Goal: Information Seeking & Learning: Check status

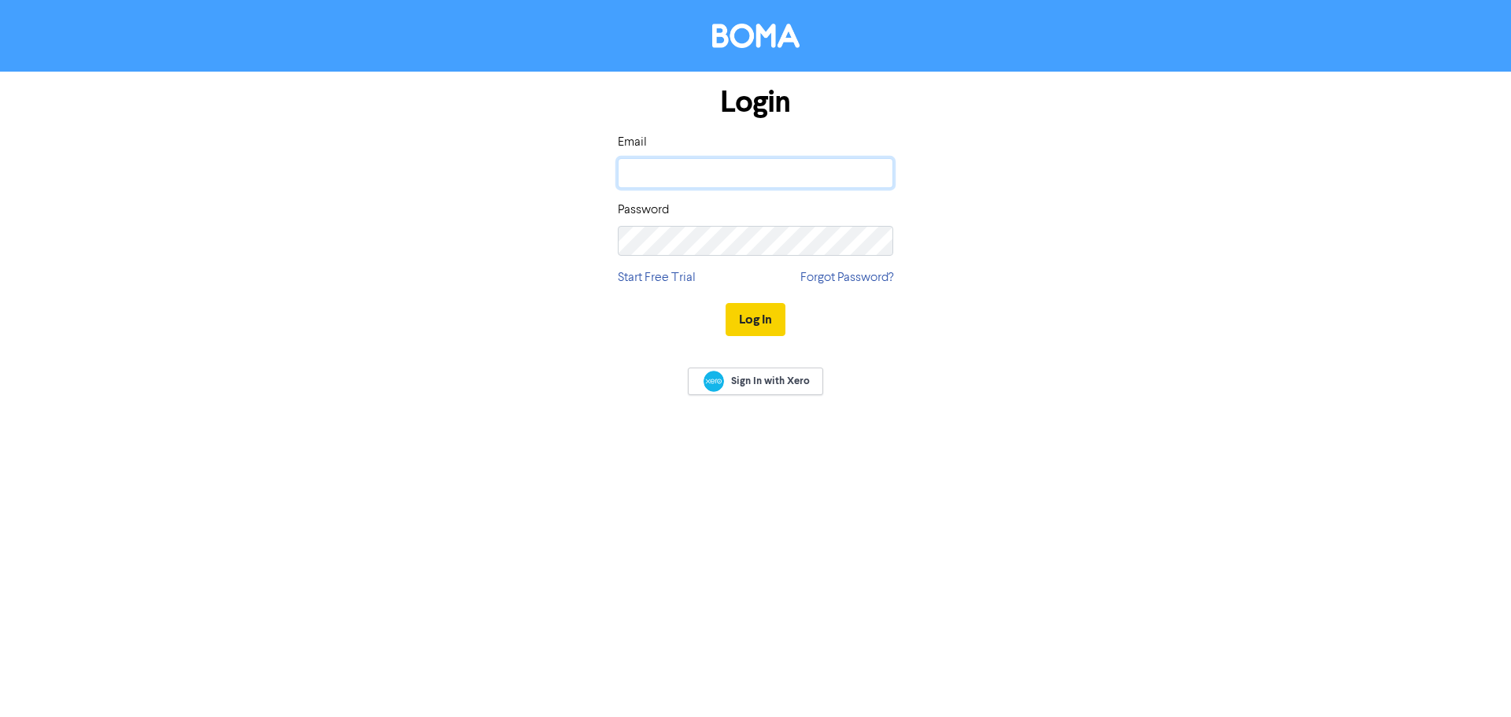
type input "[EMAIL_ADDRESS][DOMAIN_NAME]"
click at [767, 328] on button "Log In" at bounding box center [756, 319] width 60 height 33
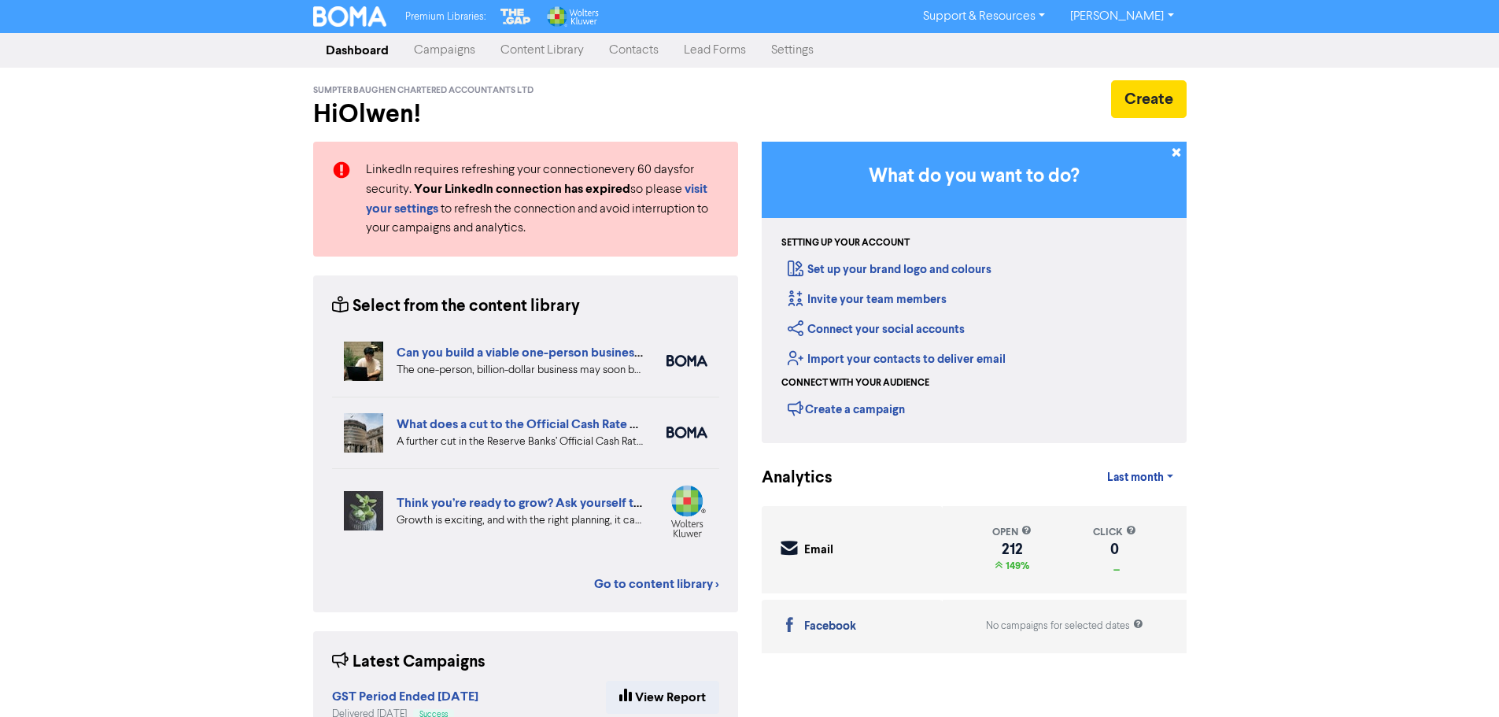
click at [454, 54] on link "Campaigns" at bounding box center [444, 50] width 87 height 31
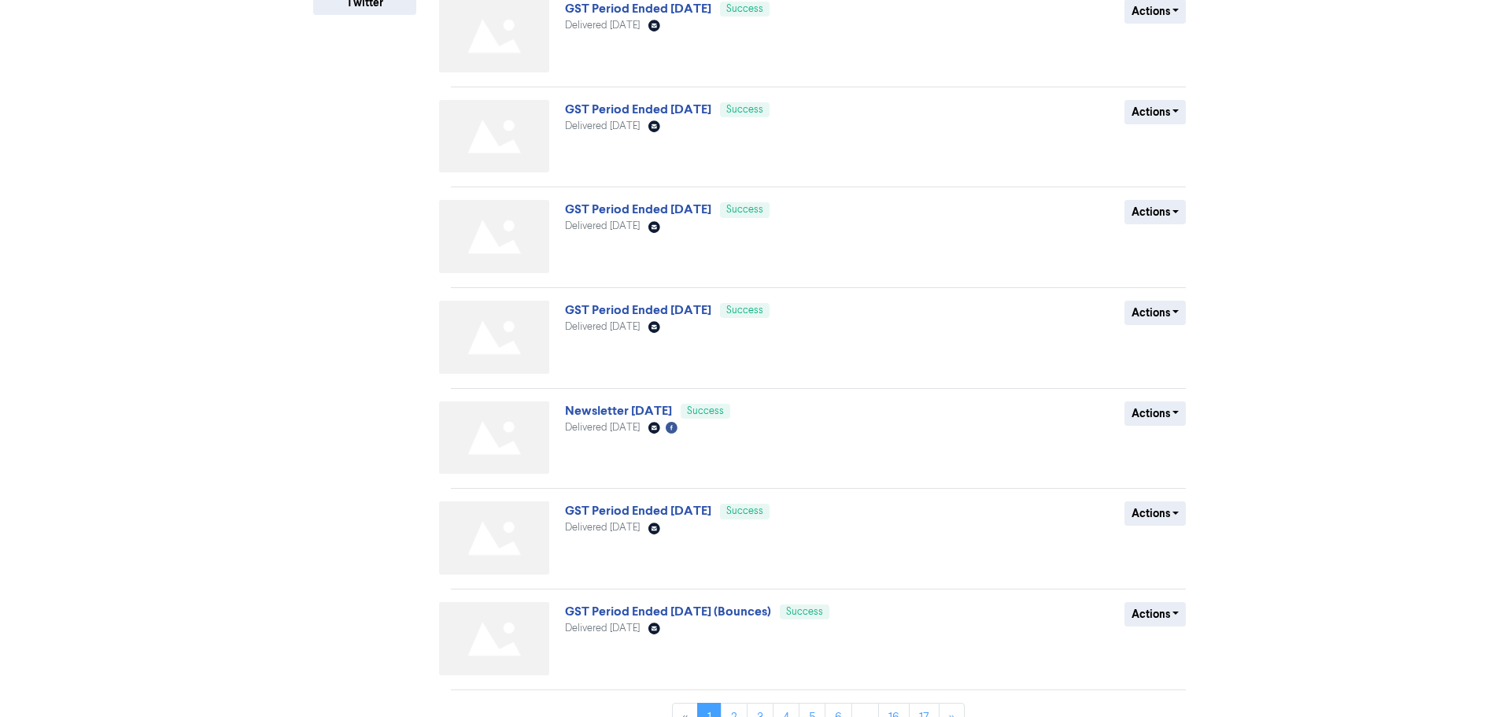
scroll to position [460, 0]
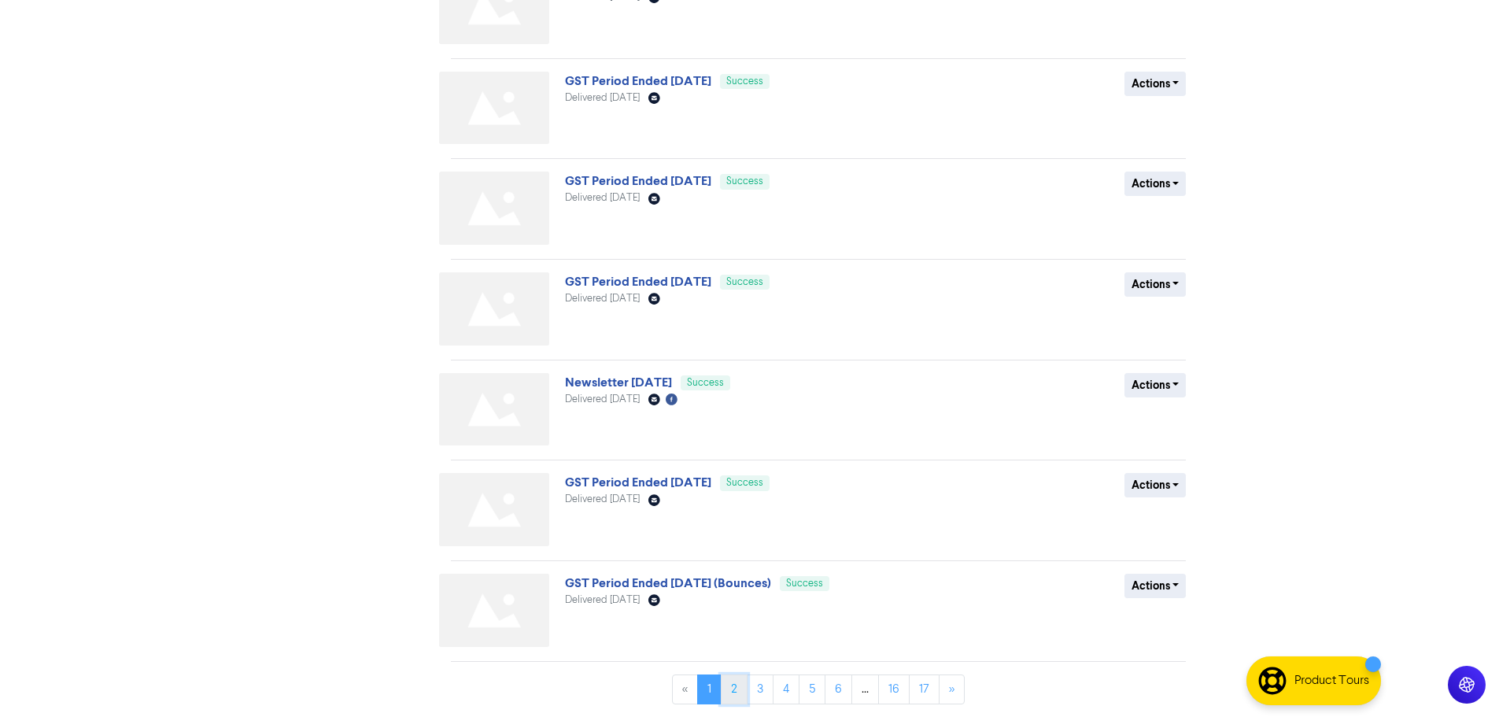
click at [731, 696] on link "2" at bounding box center [734, 689] width 27 height 30
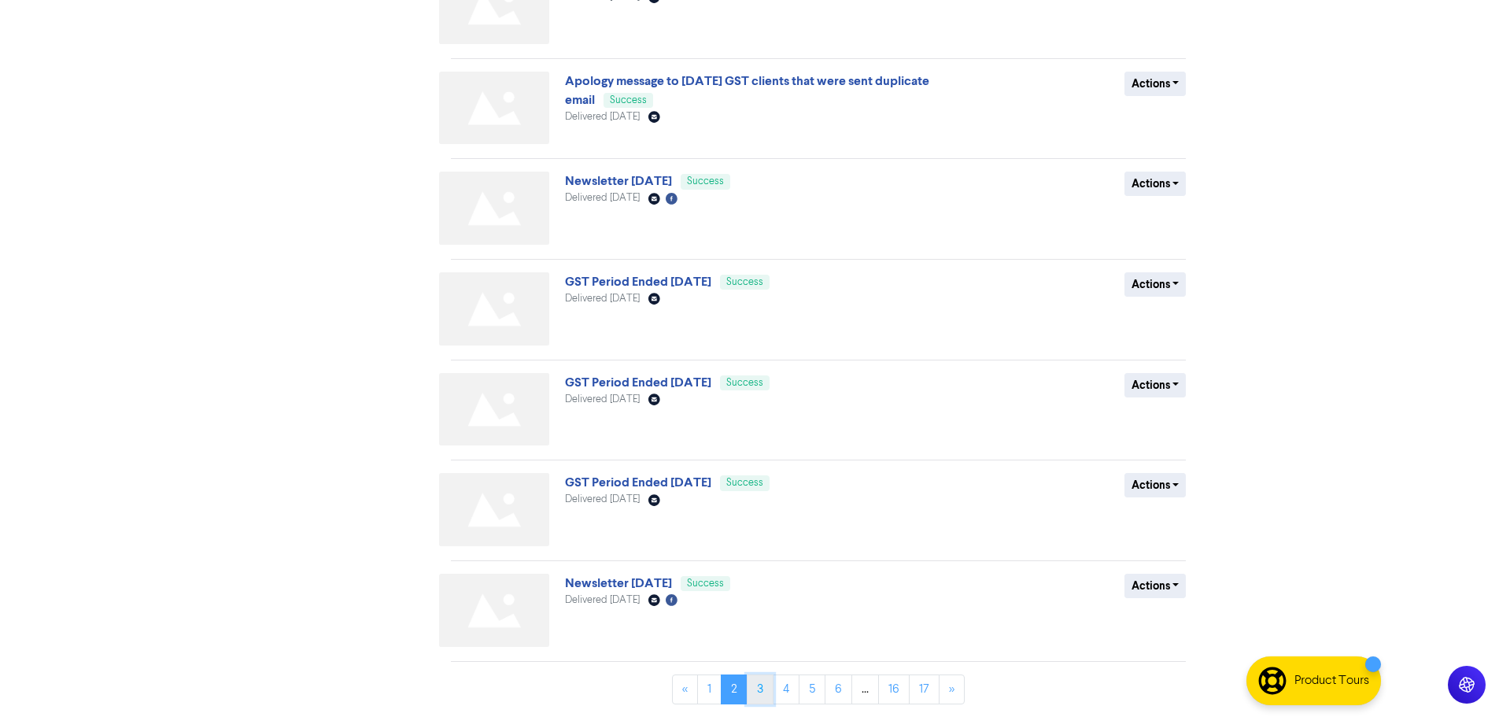
click at [762, 692] on link "3" at bounding box center [760, 689] width 27 height 30
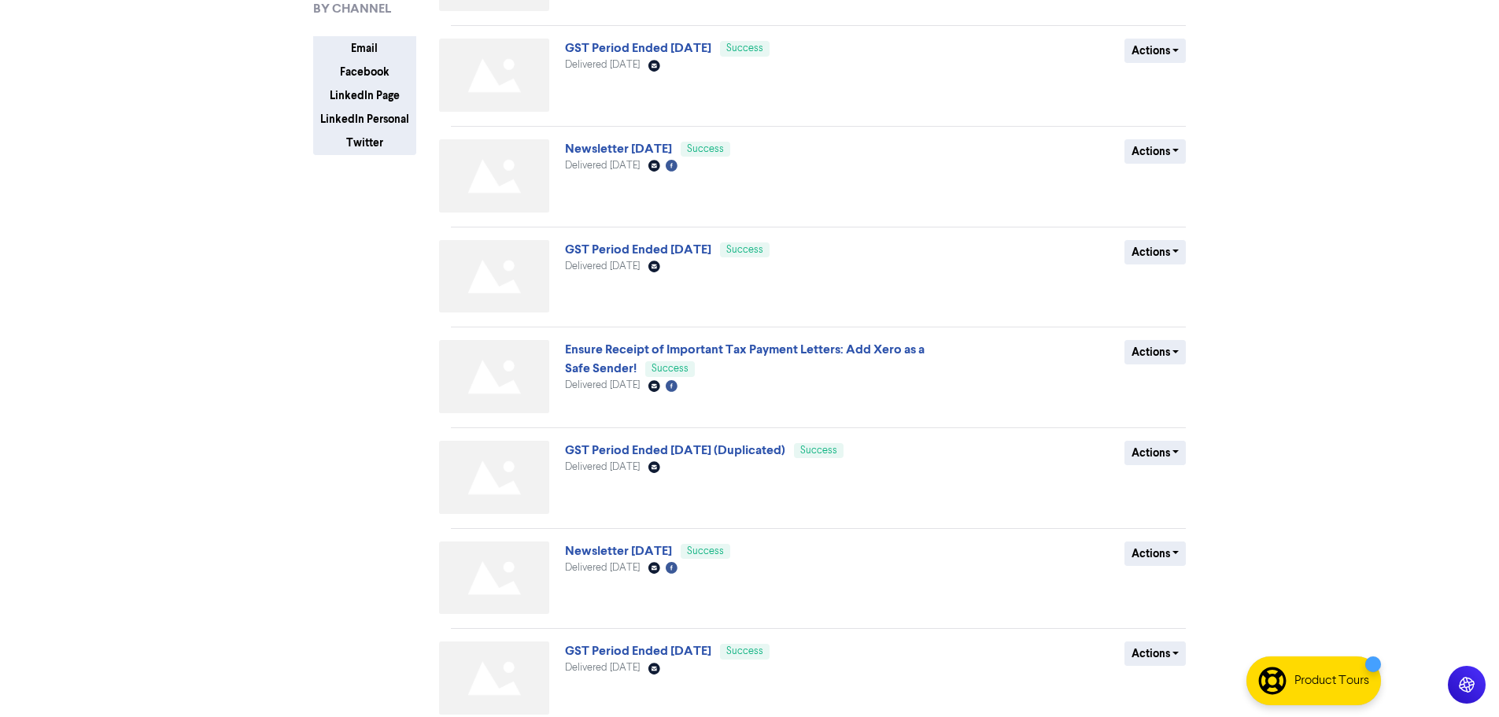
scroll to position [315, 0]
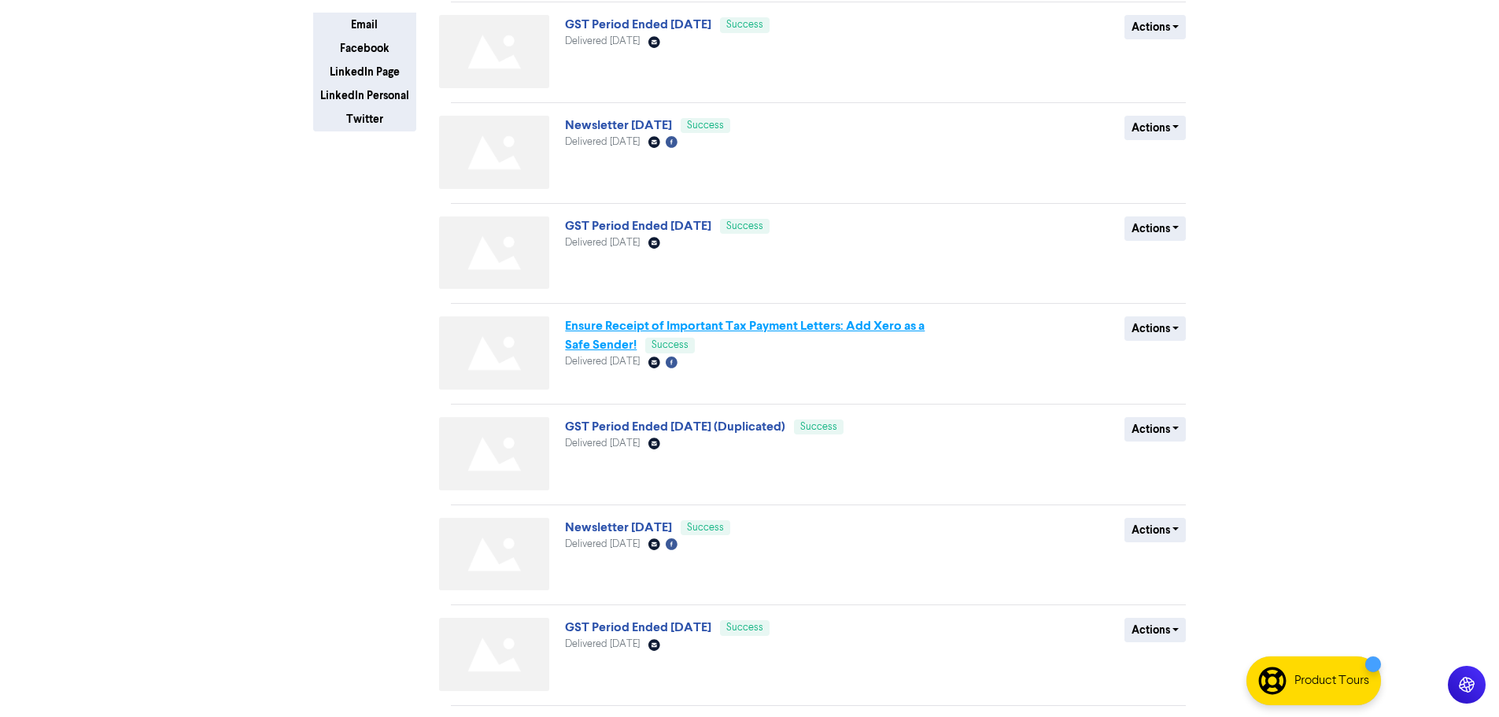
click at [852, 326] on link "Ensure Receipt of Important Tax Payment Letters: Add Xero as a Safe Sender!" at bounding box center [745, 335] width 360 height 35
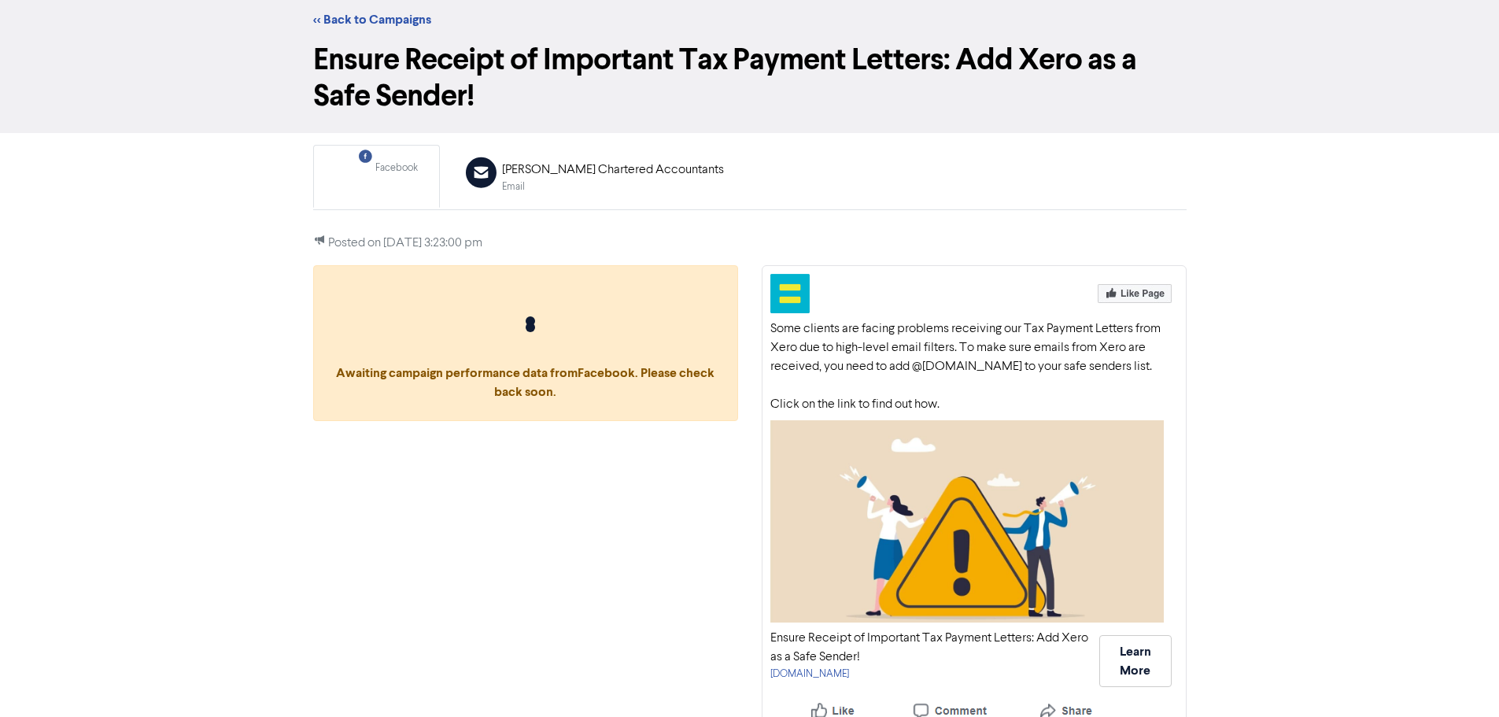
scroll to position [54, 0]
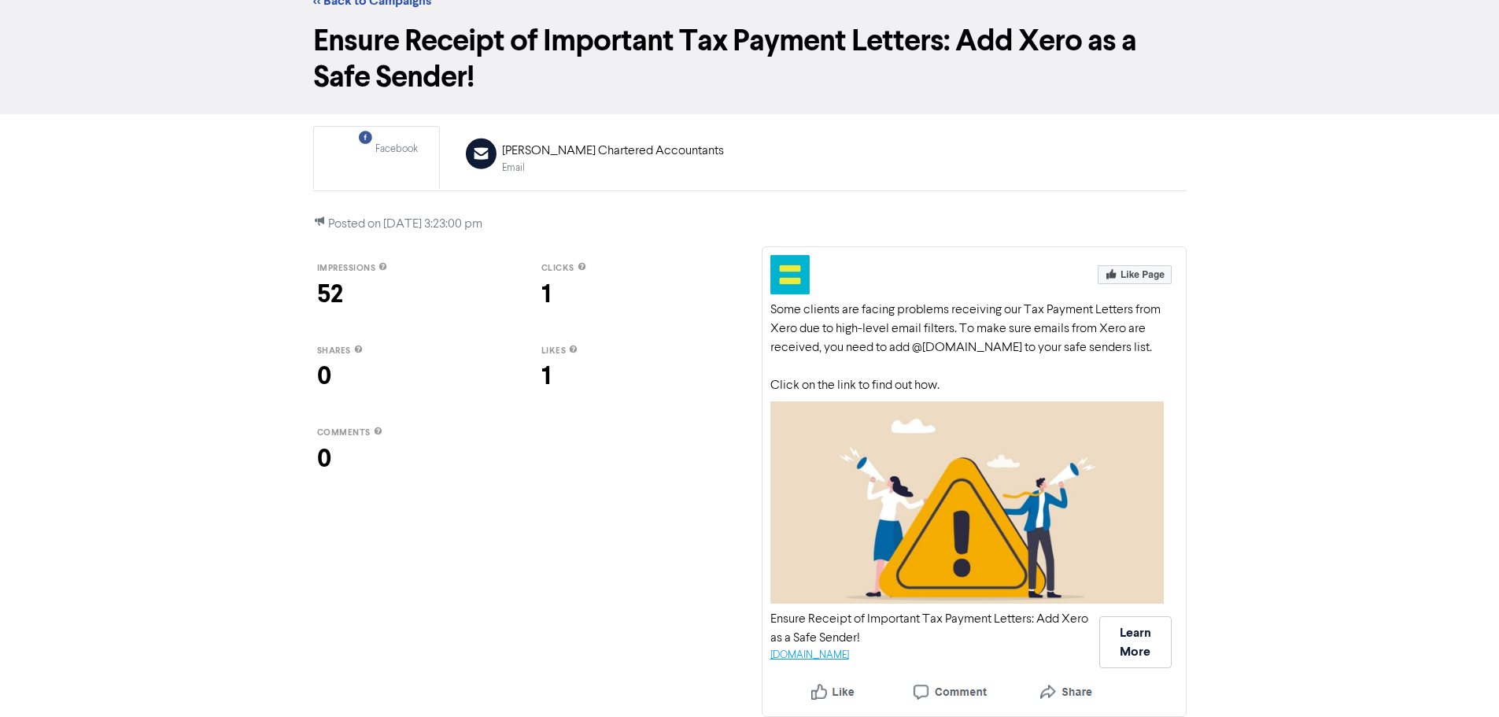
click at [849, 658] on link "[DOMAIN_NAME]" at bounding box center [809, 655] width 79 height 10
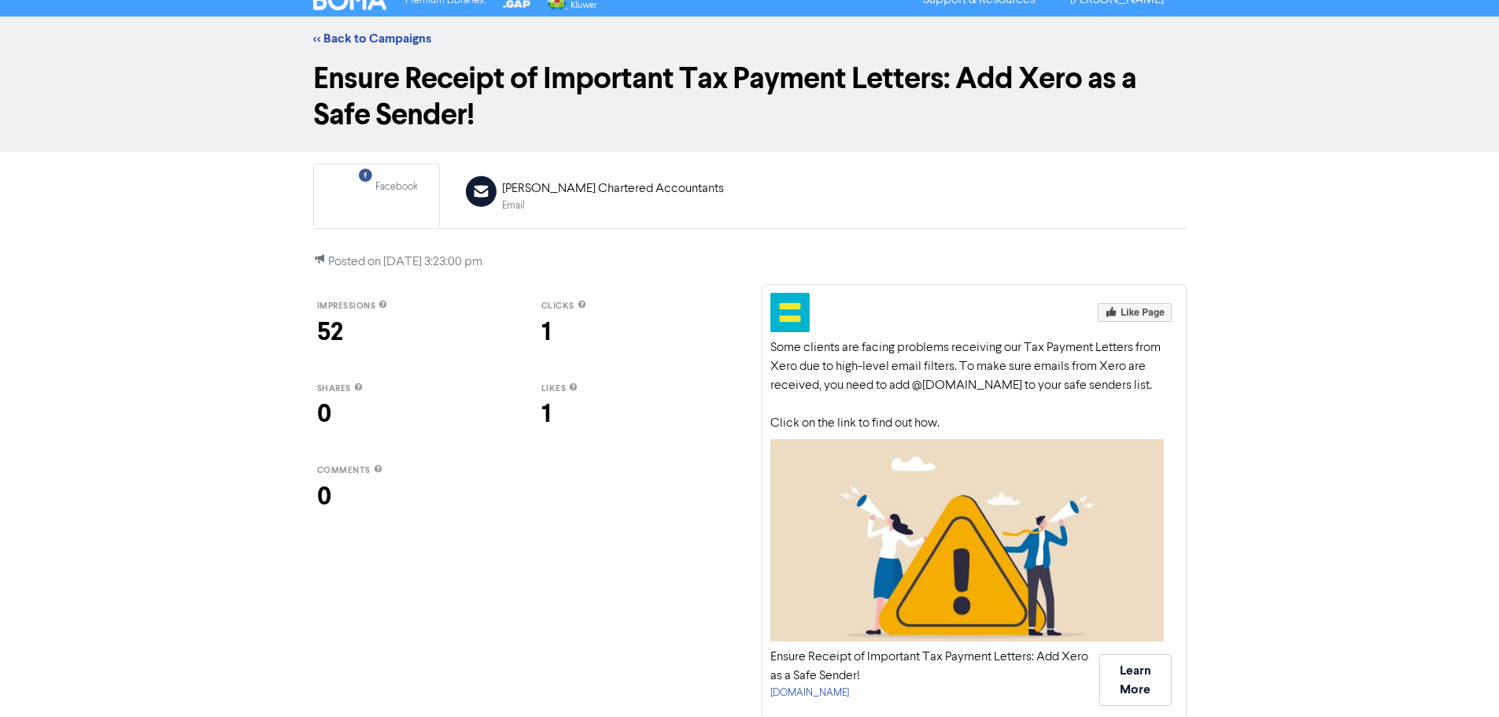
scroll to position [0, 0]
